Goal: Task Accomplishment & Management: Manage account settings

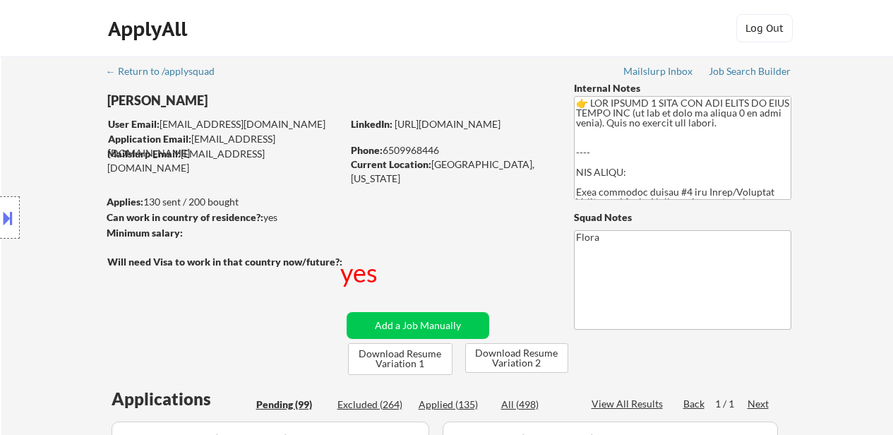
select select ""pending""
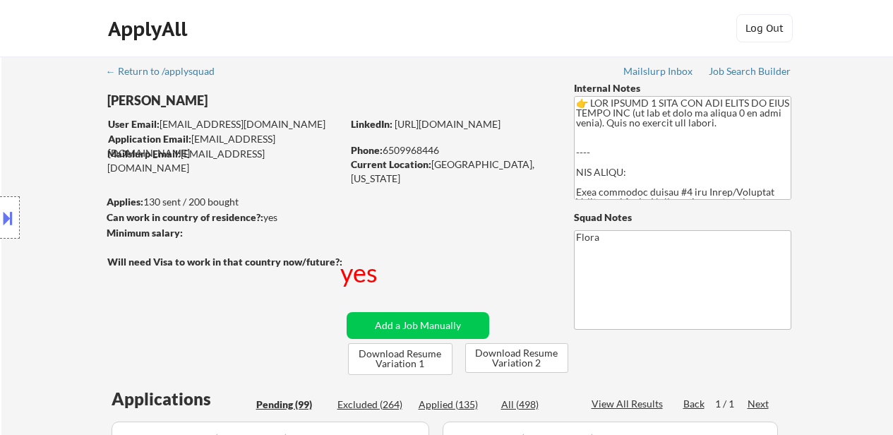
select select ""pending""
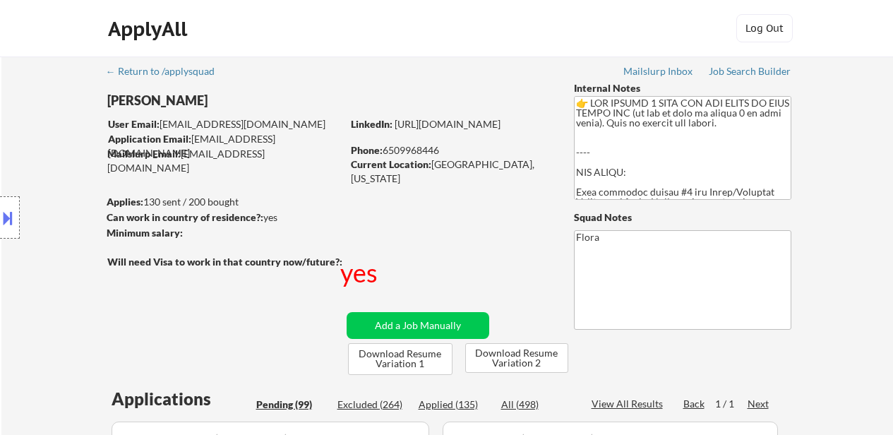
select select ""pending""
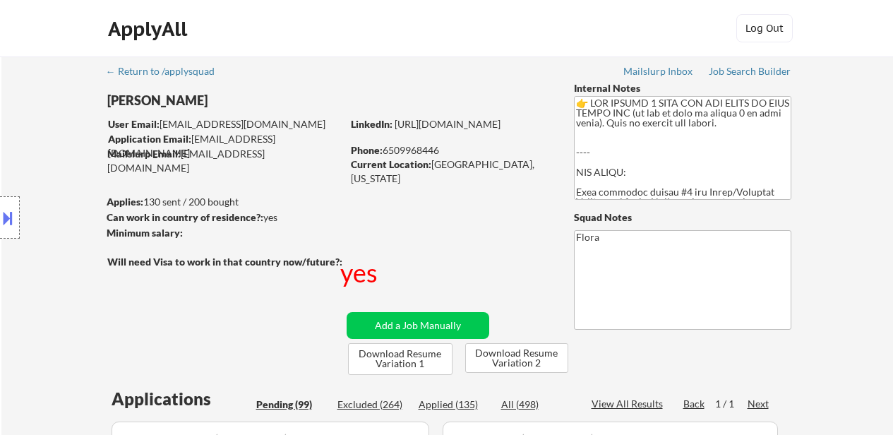
select select ""pending""
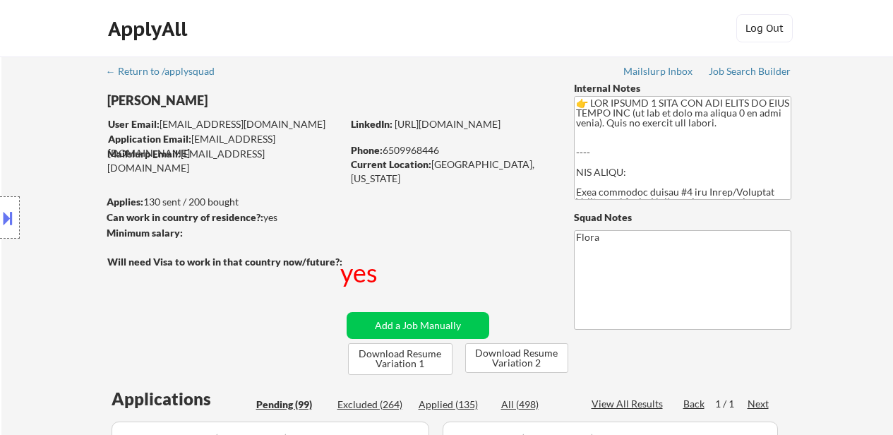
select select ""pending""
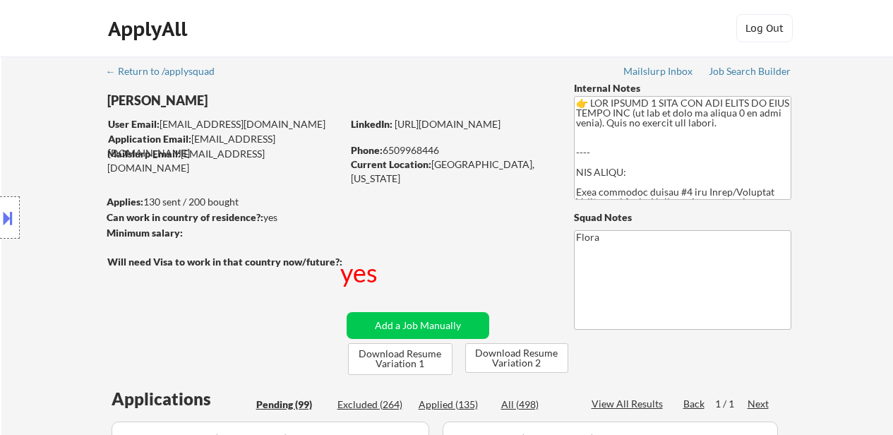
select select ""pending""
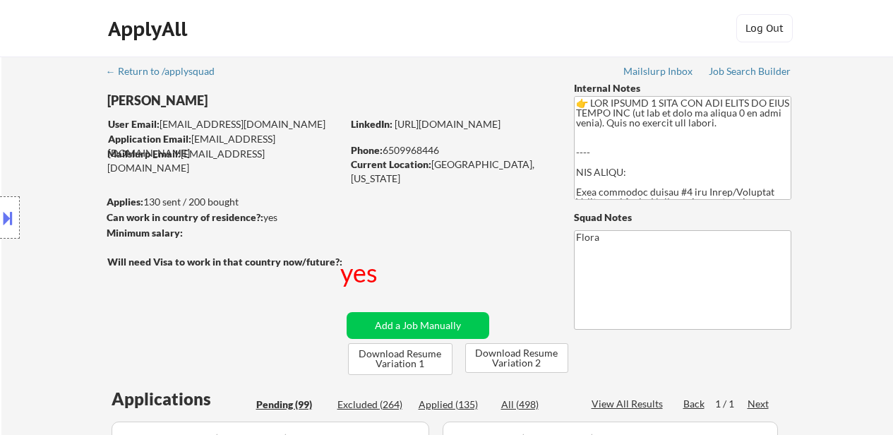
select select ""pending""
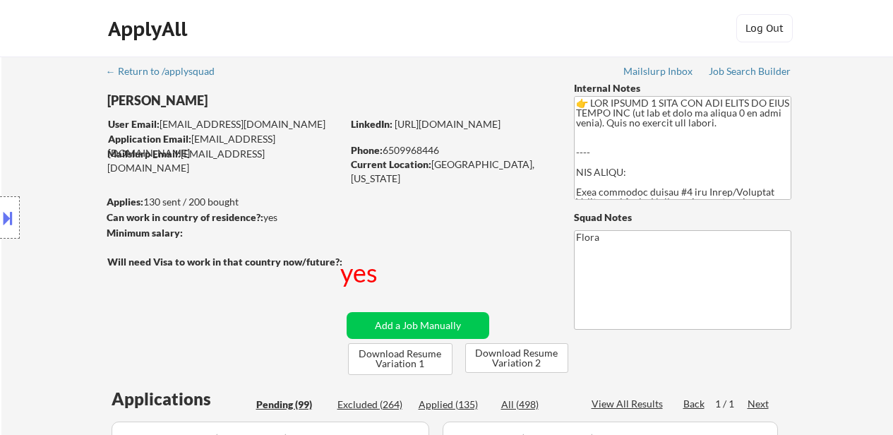
select select ""pending""
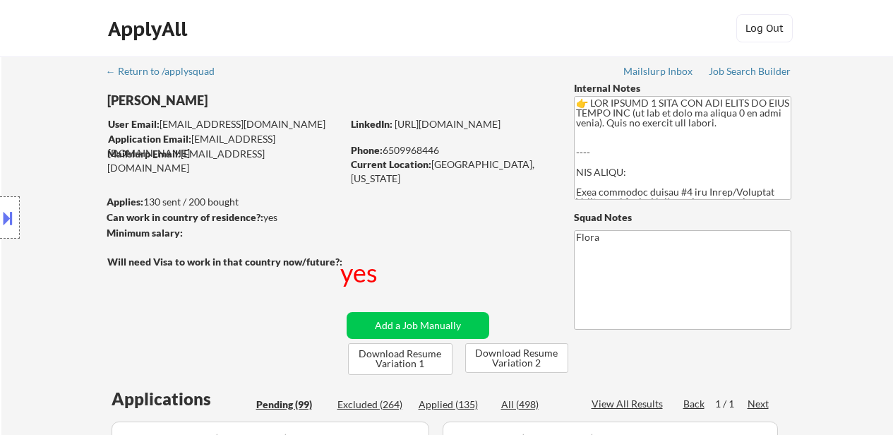
select select ""pending""
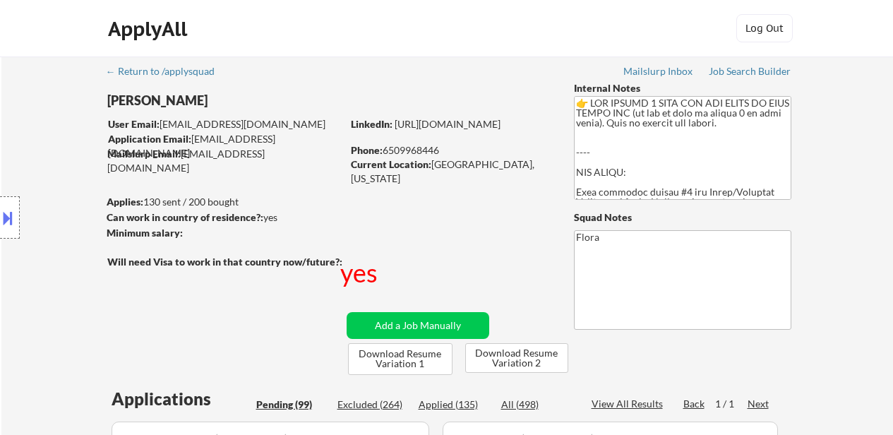
select select ""pending""
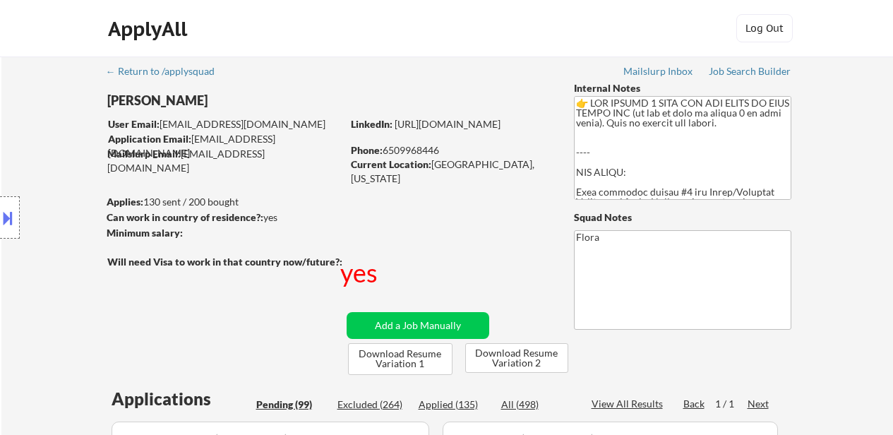
select select ""pending""
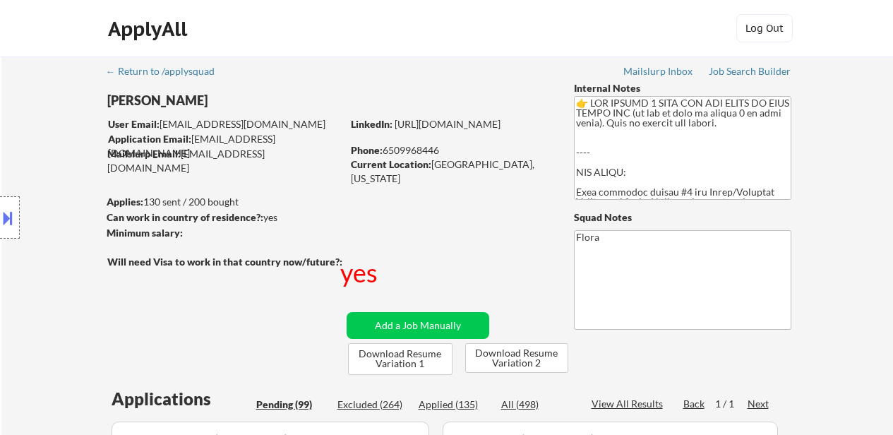
select select ""pending""
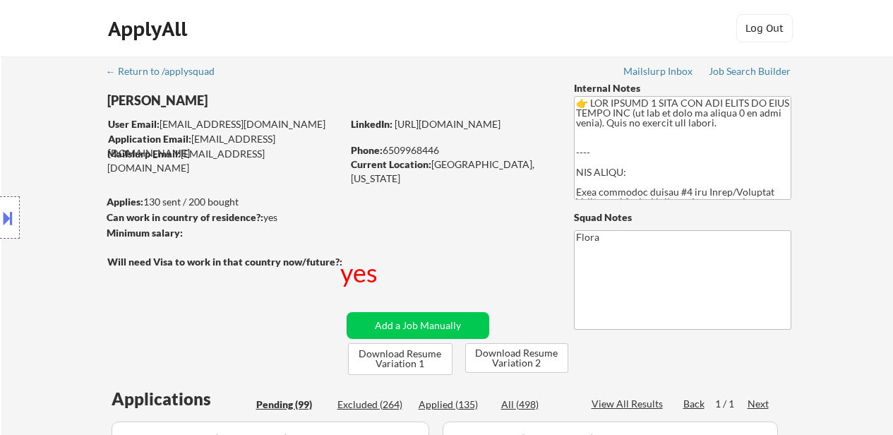
select select ""pending""
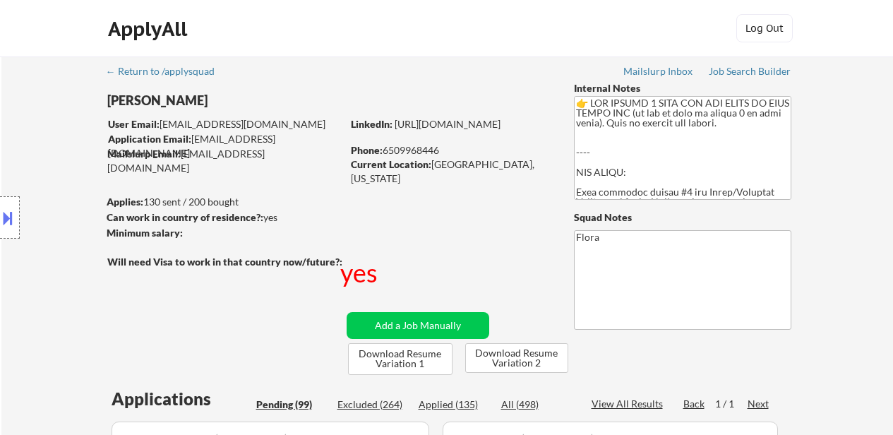
select select ""pending""
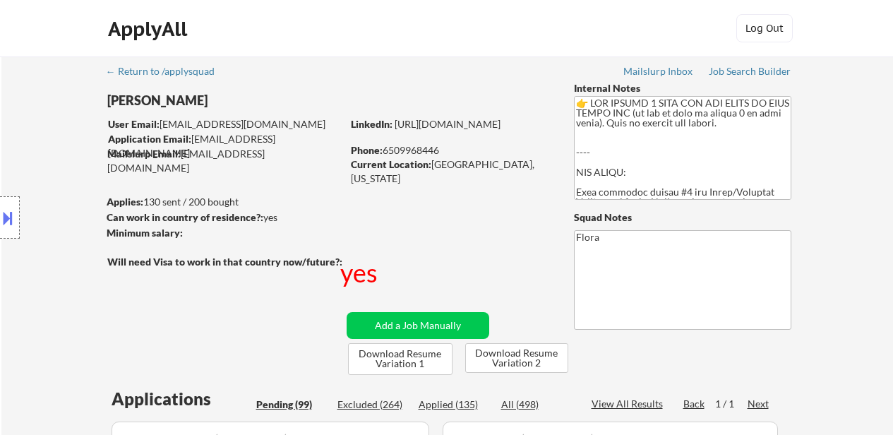
select select ""pending""
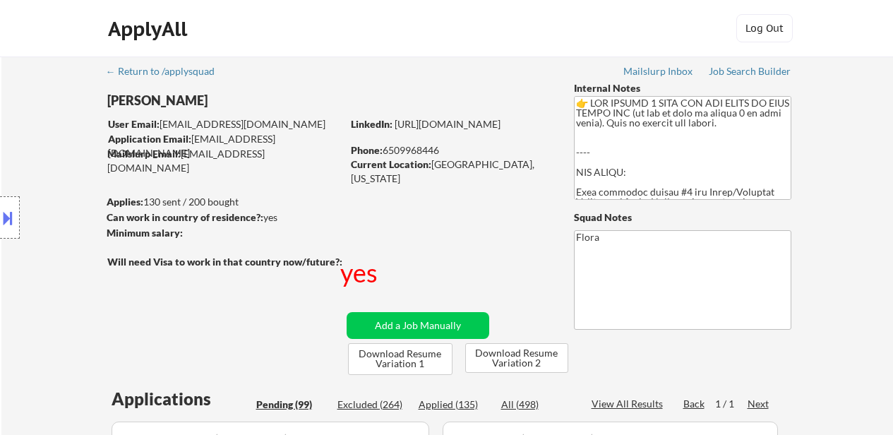
select select ""pending""
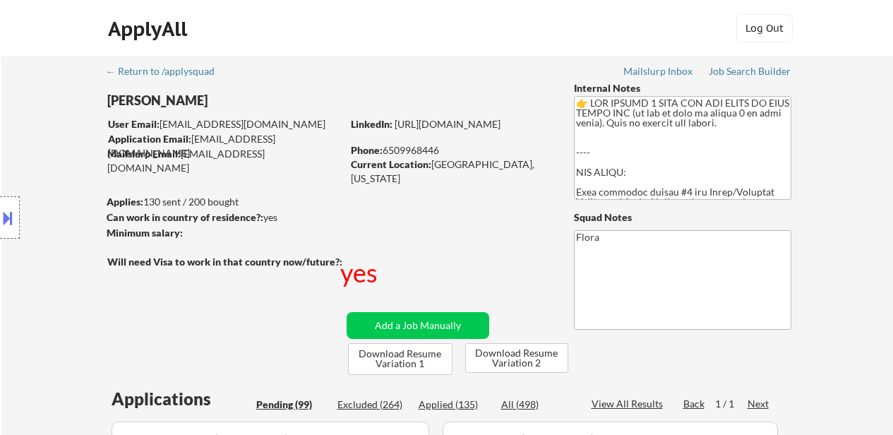
select select ""pending""
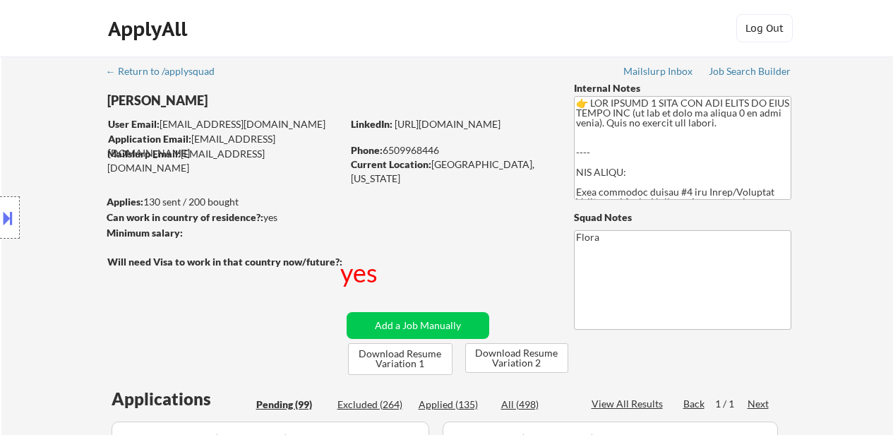
select select ""pending""
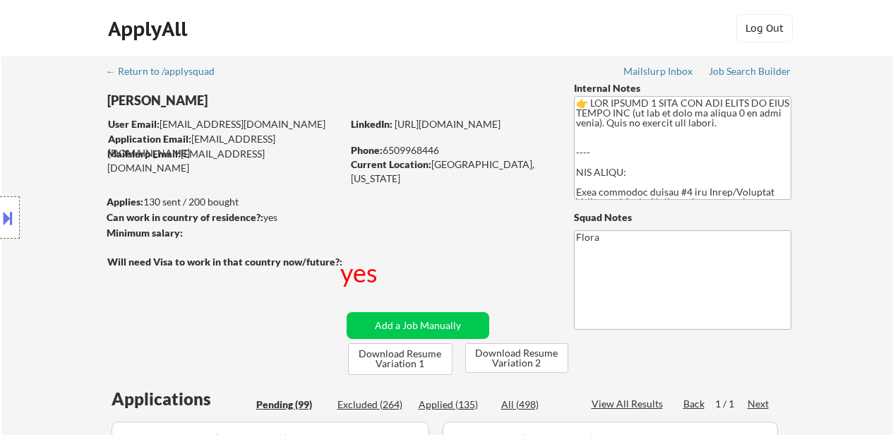
select select ""pending""
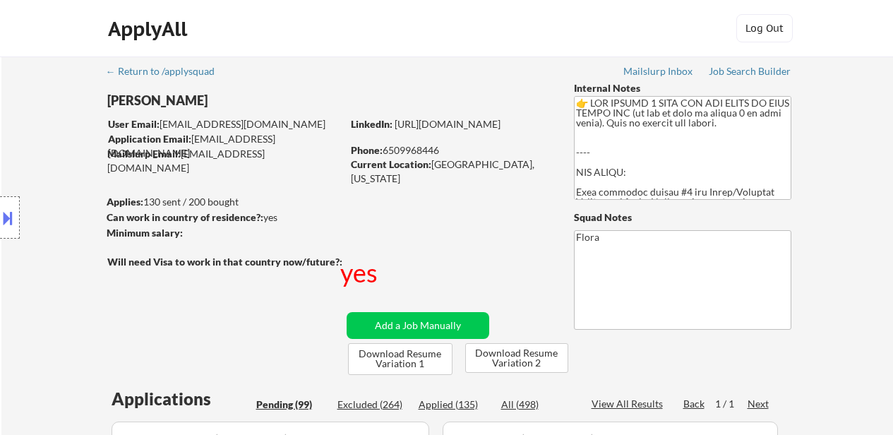
select select ""pending""
drag, startPoint x: 0, startPoint y: 0, endPoint x: 718, endPoint y: 140, distance: 731.7
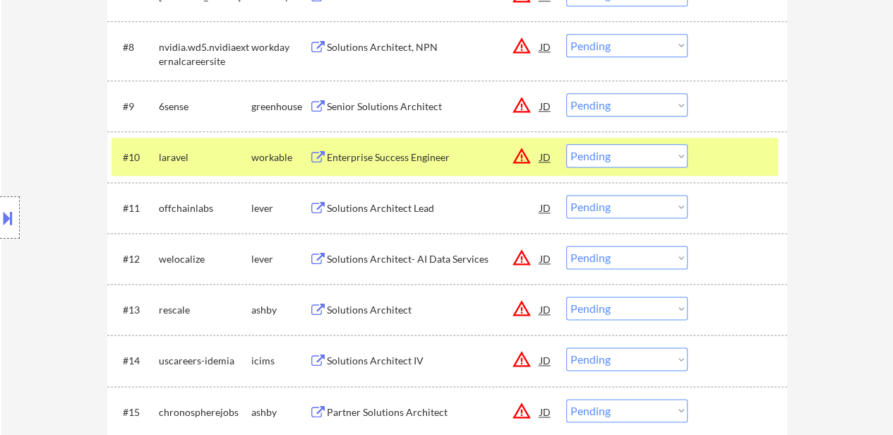
scroll to position [847, 0]
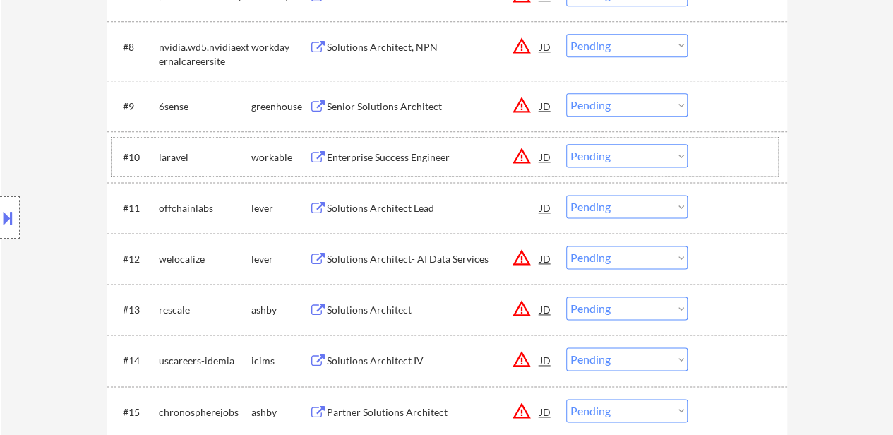
click at [598, 165] on select "Choose an option... Pending Applied Excluded (Questions) Excluded (Expired) Exc…" at bounding box center [626, 155] width 121 height 23
click at [566, 144] on select "Choose an option... Pending Applied Excluded (Questions) Excluded (Expired) Exc…" at bounding box center [626, 155] width 121 height 23
select select ""pending""
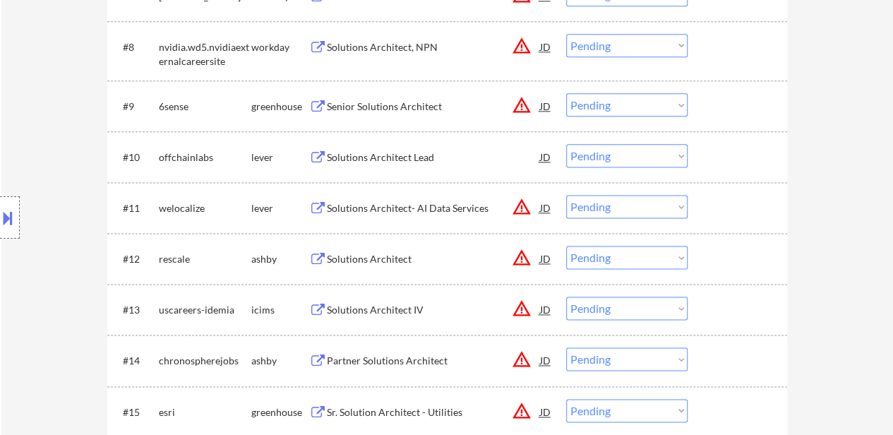
click at [621, 103] on select "Choose an option... Pending Applied Excluded (Questions) Excluded (Expired) Exc…" at bounding box center [626, 104] width 121 height 23
click at [566, 93] on select "Choose an option... Pending Applied Excluded (Questions) Excluded (Expired) Exc…" at bounding box center [626, 104] width 121 height 23
click at [384, 161] on div "Solutions Architect Lead" at bounding box center [433, 157] width 213 height 14
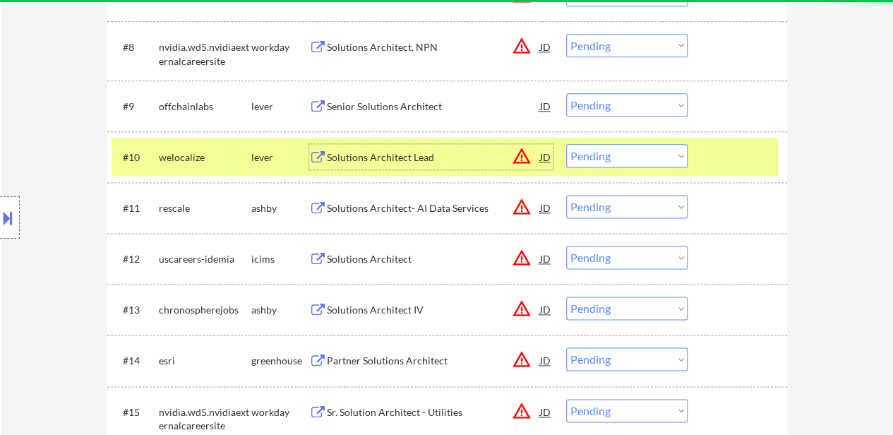
click at [383, 201] on div "Solutions Architect- AI Data Services" at bounding box center [433, 208] width 213 height 14
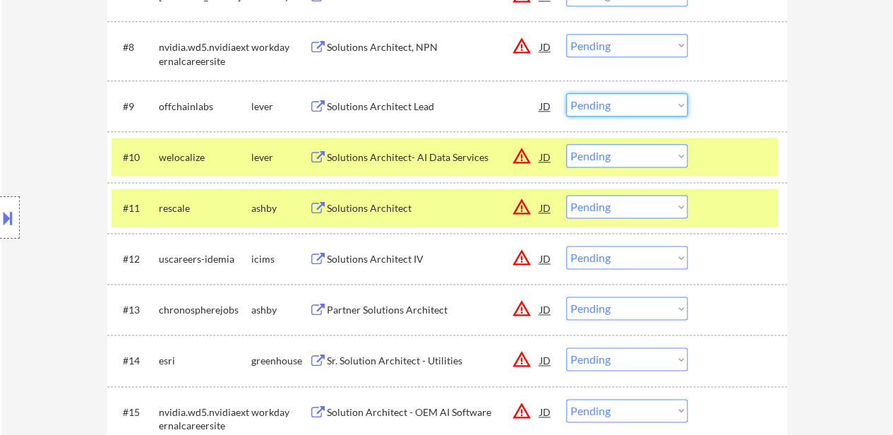
click at [604, 97] on select "Choose an option... Pending Applied Excluded (Questions) Excluded (Expired) Exc…" at bounding box center [626, 104] width 121 height 23
click at [566, 93] on select "Choose an option... Pending Applied Excluded (Questions) Excluded (Expired) Exc…" at bounding box center [626, 104] width 121 height 23
select select ""pending""
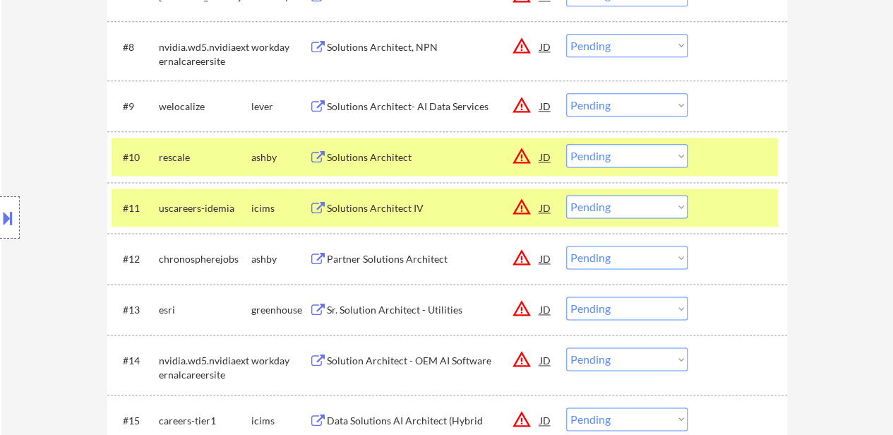
click at [634, 160] on select "Choose an option... Pending Applied Excluded (Questions) Excluded (Expired) Exc…" at bounding box center [626, 155] width 121 height 23
click at [566, 144] on select "Choose an option... Pending Applied Excluded (Questions) Excluded (Expired) Exc…" at bounding box center [626, 155] width 121 height 23
click at [403, 102] on div "Solutions Architect- AI Data Services" at bounding box center [433, 107] width 213 height 14
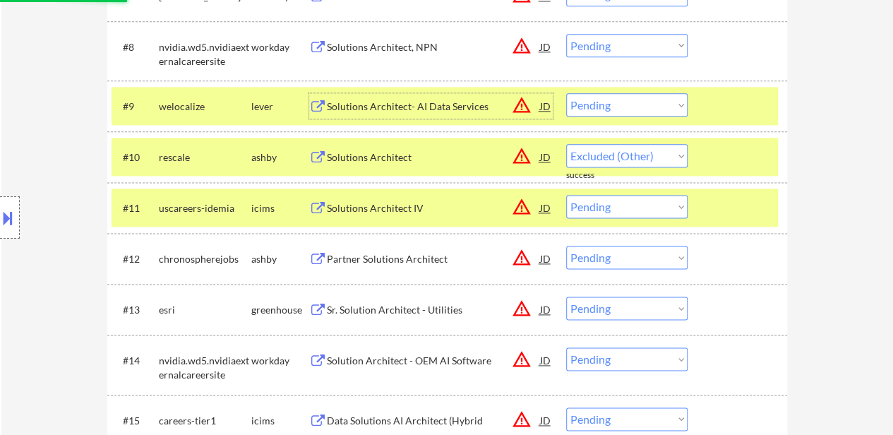
select select ""pending""
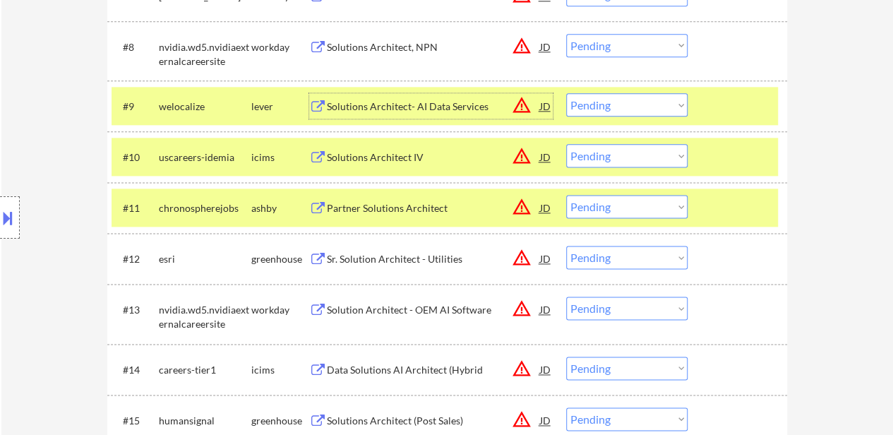
click at [708, 203] on div at bounding box center [739, 207] width 62 height 25
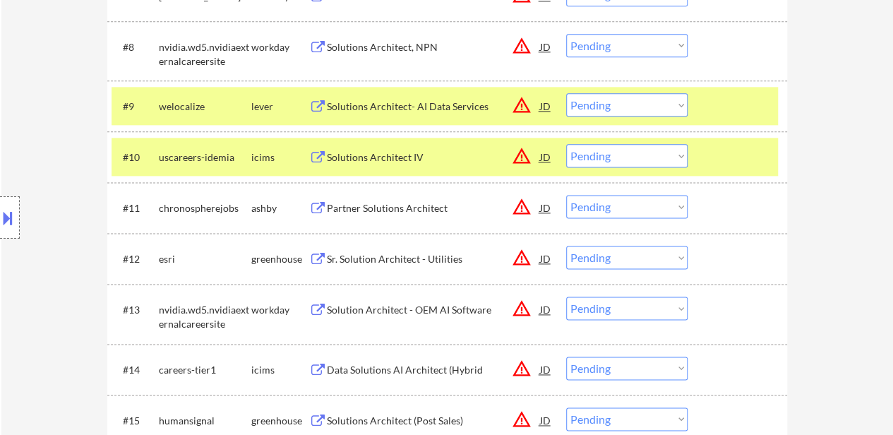
click at [384, 218] on div "Partner Solutions Architect" at bounding box center [433, 207] width 213 height 25
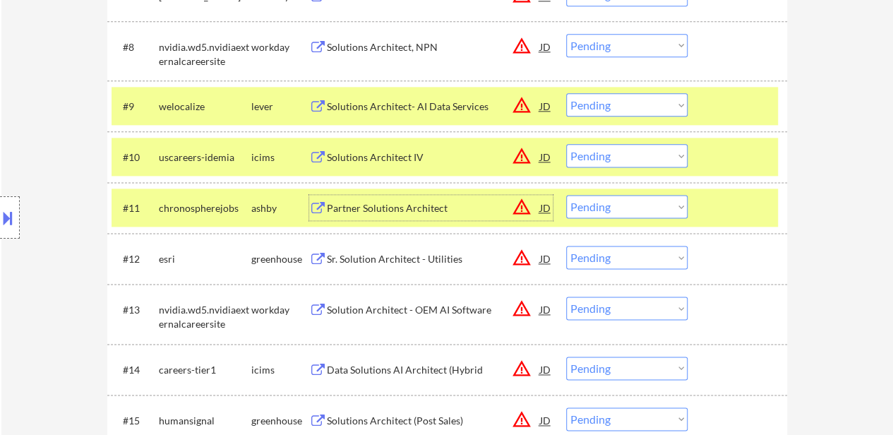
click at [582, 110] on select "Choose an option... Pending Applied Excluded (Questions) Excluded (Expired) Exc…" at bounding box center [626, 104] width 121 height 23
click at [566, 93] on select "Choose an option... Pending Applied Excluded (Questions) Excluded (Expired) Exc…" at bounding box center [626, 104] width 121 height 23
select select ""pending""
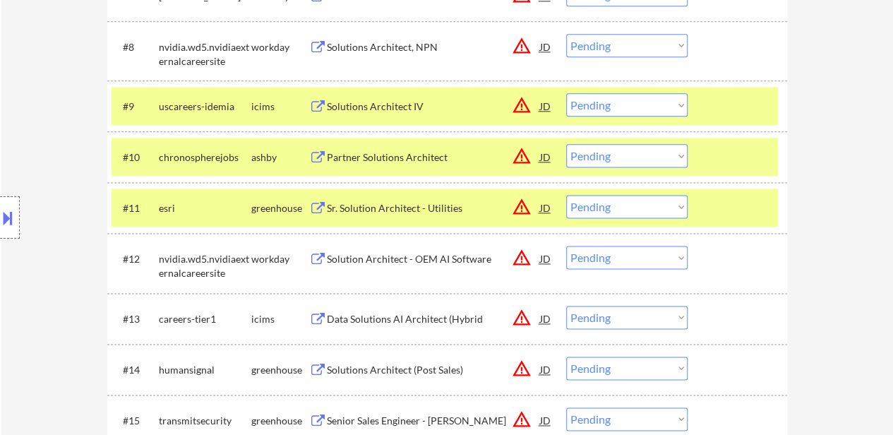
click at [713, 196] on div at bounding box center [739, 207] width 62 height 25
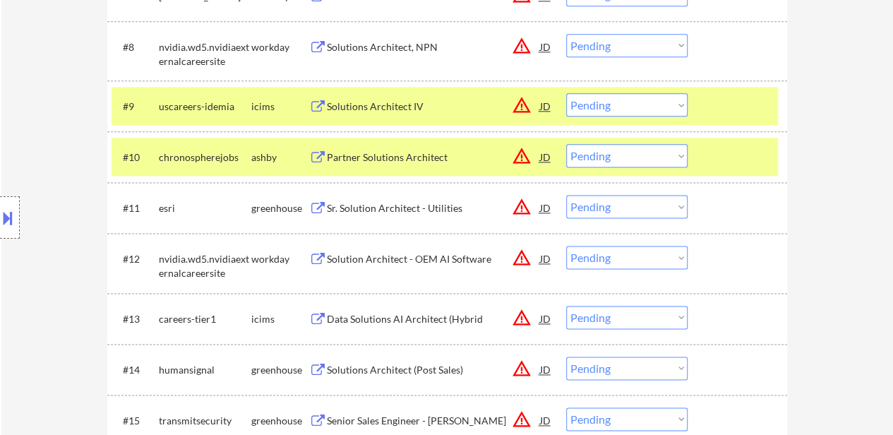
click at [391, 225] on div "#11 esri greenhouse Sr. Solution Architect - Utilities JD warning_amber Choose …" at bounding box center [445, 208] width 667 height 38
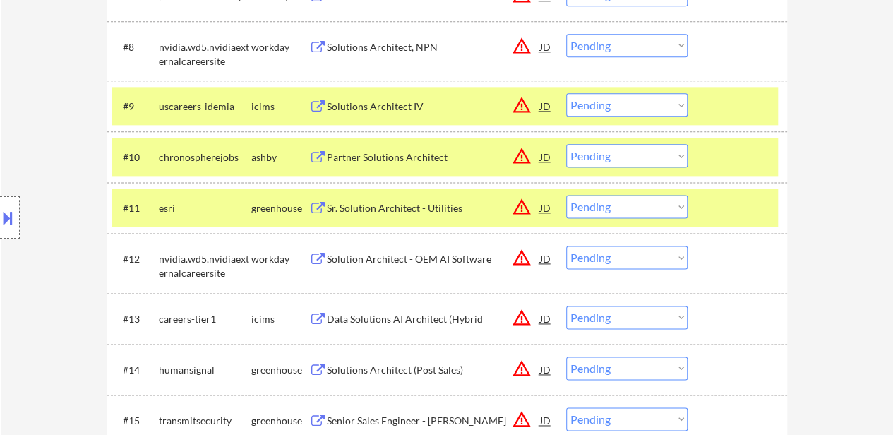
click at [432, 210] on div "Sr. Solution Architect - Utilities" at bounding box center [433, 208] width 213 height 14
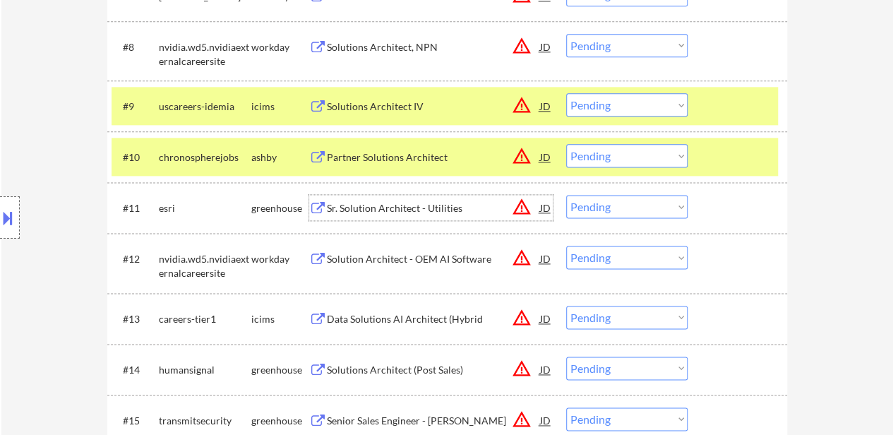
click at [696, 202] on div "#11 esri greenhouse Sr. Solution Architect - Utilities JD warning_amber Choose …" at bounding box center [445, 208] width 667 height 38
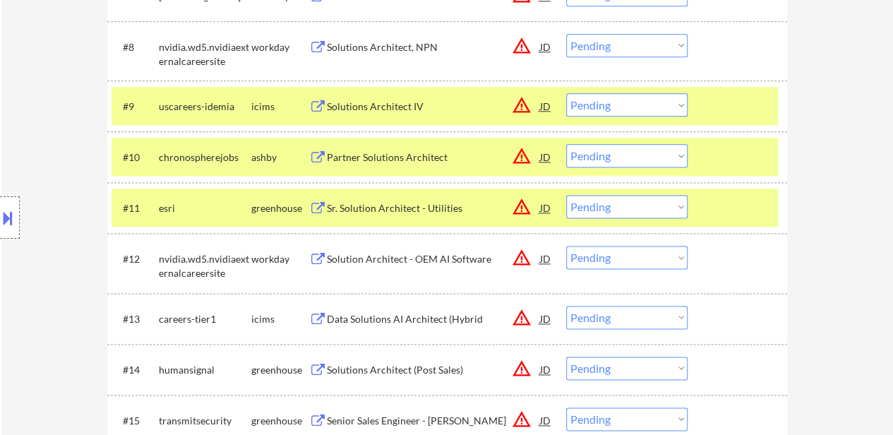
click at [713, 90] on div "#9 uscareers-idemia icims Solutions Architect IV JD warning_amber Choose an opt…" at bounding box center [445, 106] width 667 height 38
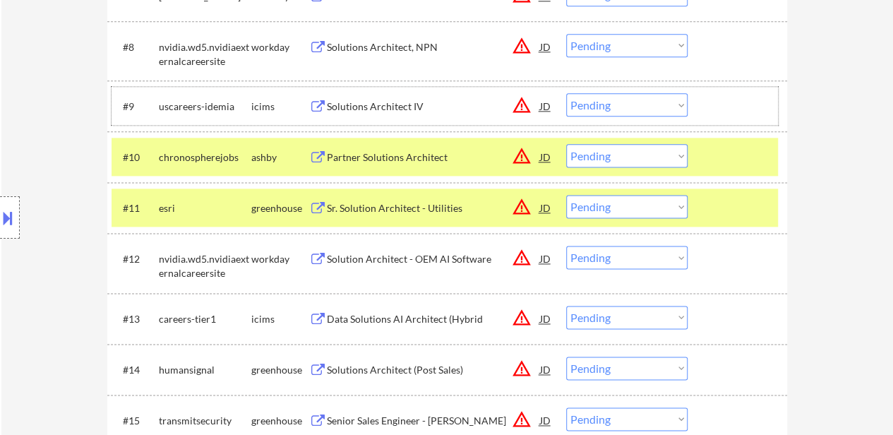
click at [609, 155] on select "Choose an option... Pending Applied Excluded (Questions) Excluded (Expired) Exc…" at bounding box center [626, 155] width 121 height 23
click at [566, 144] on select "Choose an option... Pending Applied Excluded (Questions) Excluded (Expired) Exc…" at bounding box center [626, 155] width 121 height 23
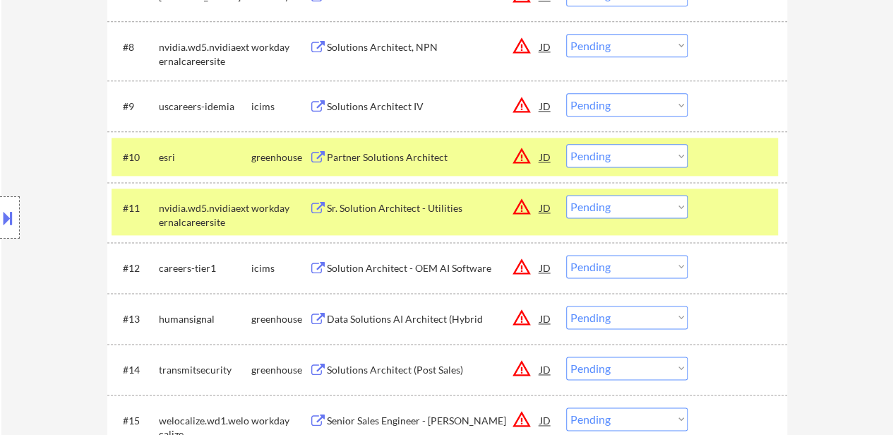
click at [722, 231] on div "#11 nvidia.wd5.nvidiaexternalcareersite workday Sr. Solution Architect - Utilit…" at bounding box center [445, 212] width 667 height 47
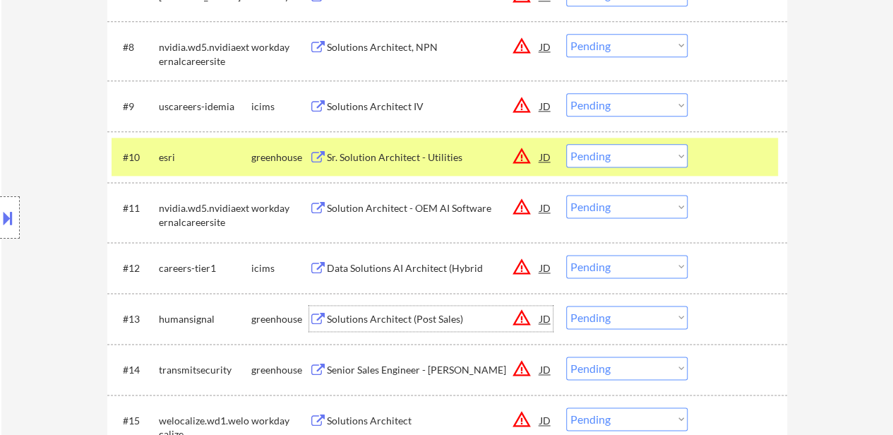
click at [439, 318] on div "Solutions Architect (Post Sales)" at bounding box center [433, 319] width 213 height 14
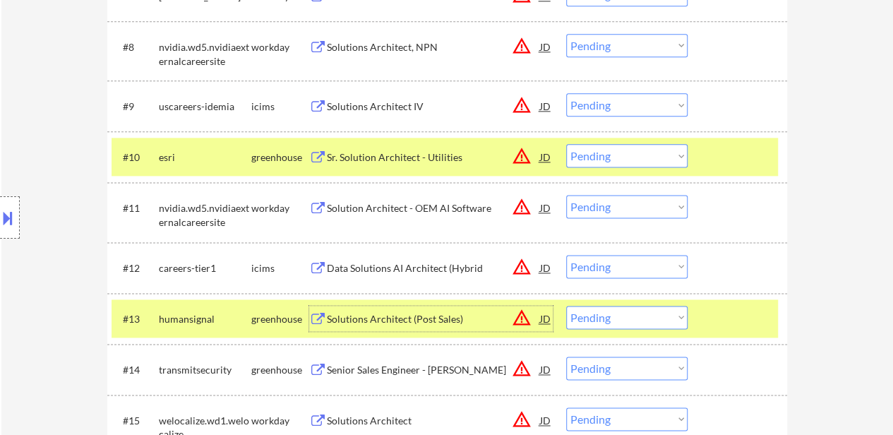
click at [614, 150] on select "Choose an option... Pending Applied Excluded (Questions) Excluded (Expired) Exc…" at bounding box center [626, 155] width 121 height 23
click at [566, 144] on select "Choose an option... Pending Applied Excluded (Questions) Excluded (Expired) Exc…" at bounding box center [626, 155] width 121 height 23
select select ""pending""
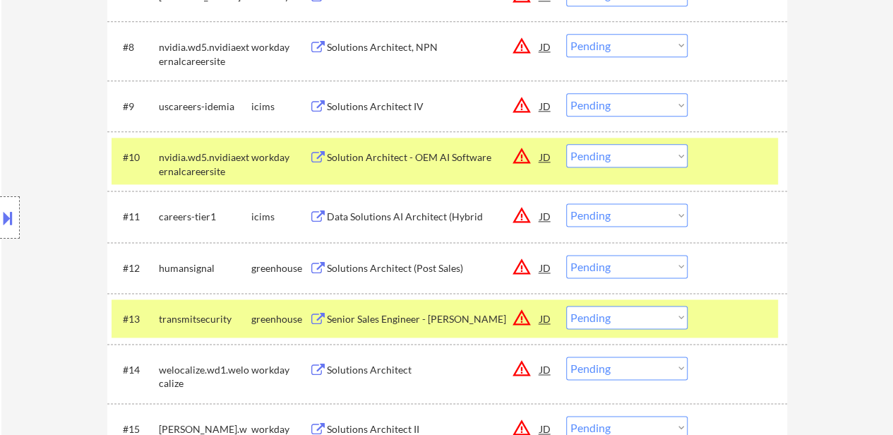
click at [715, 160] on div at bounding box center [739, 156] width 62 height 25
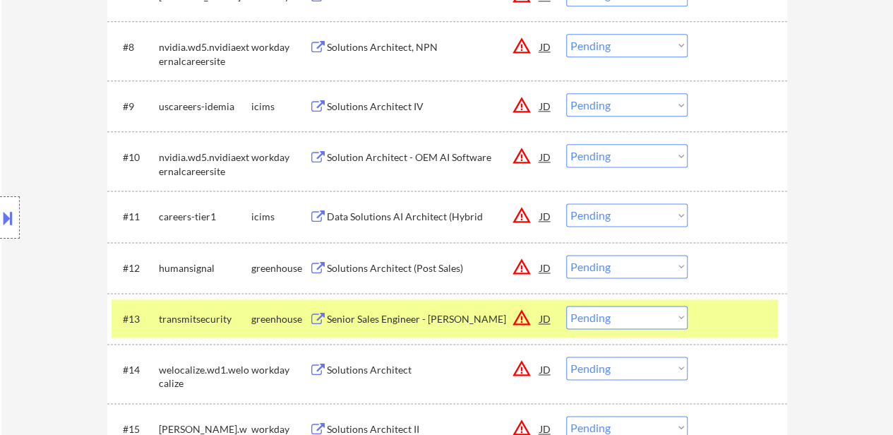
click at [729, 323] on div at bounding box center [739, 318] width 62 height 25
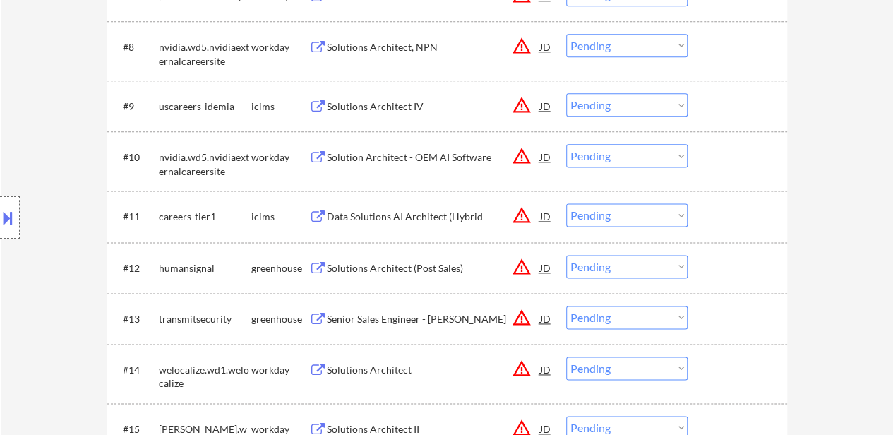
click at [411, 309] on div "Senior Sales Engineer - [PERSON_NAME]" at bounding box center [433, 318] width 213 height 25
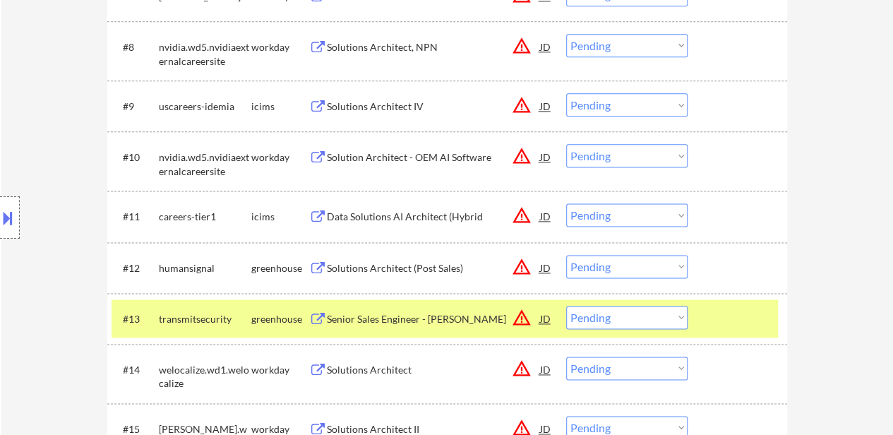
select select ""PLACEHOLDER_1427118222253""
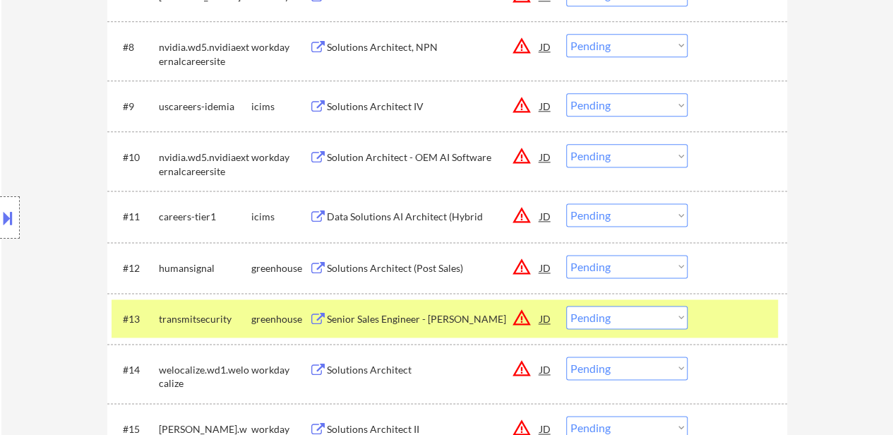
select select ""PLACEHOLDER_1427118222253""
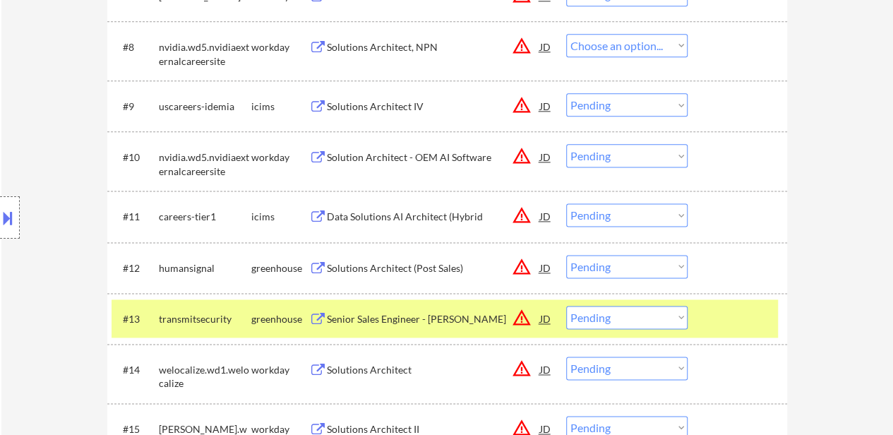
select select ""pending""
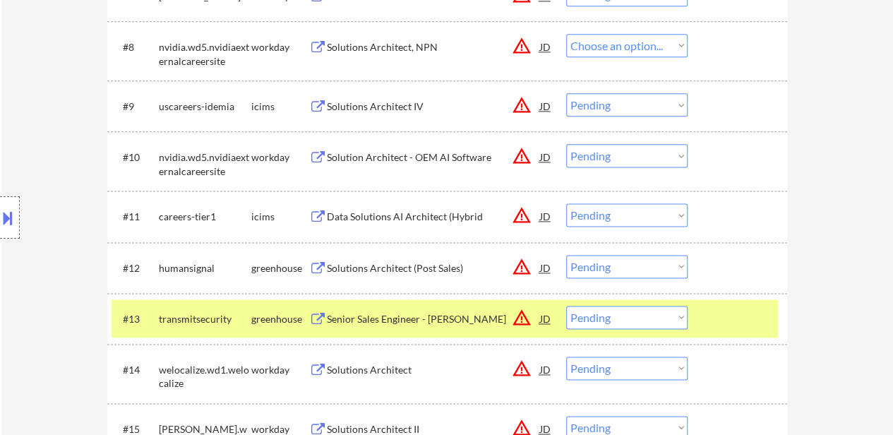
select select ""pending""
